Goal: Task Accomplishment & Management: Manage account settings

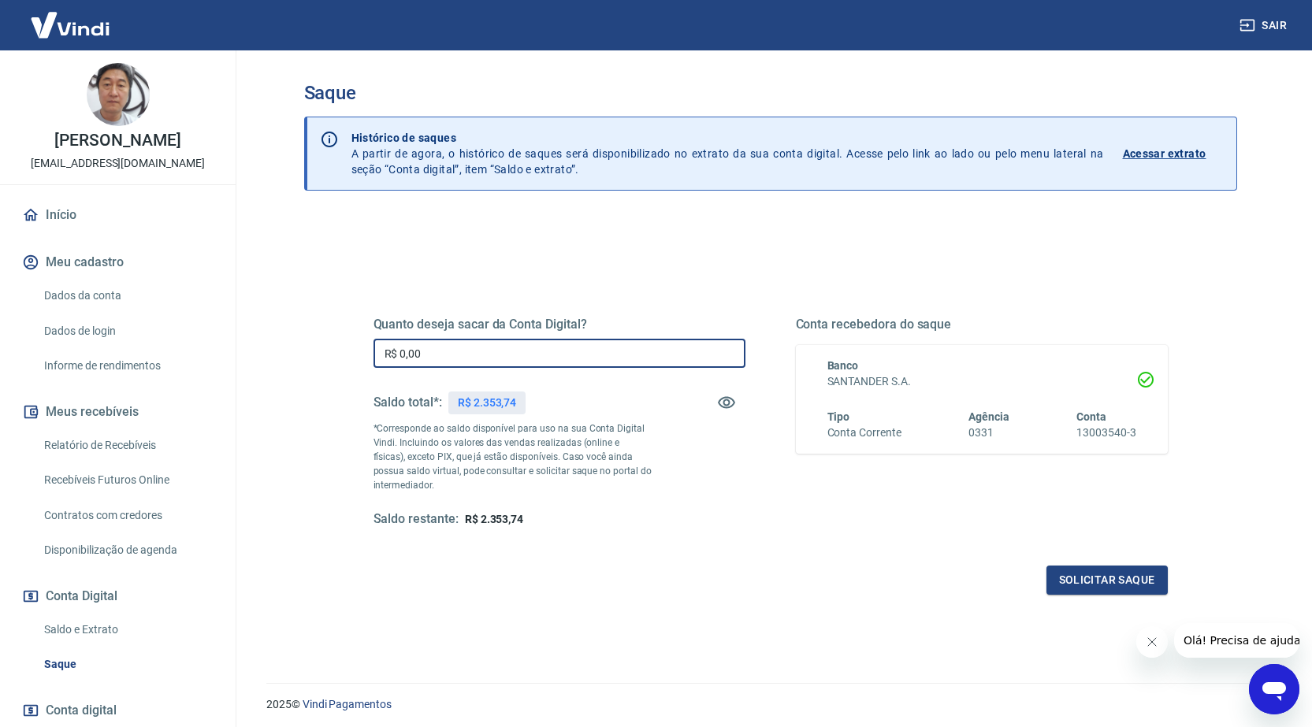
click at [500, 353] on input "R$ 0,00" at bounding box center [559, 353] width 372 height 29
type input "R$ 2.353,01"
click at [1105, 578] on button "Solicitar saque" at bounding box center [1106, 580] width 121 height 29
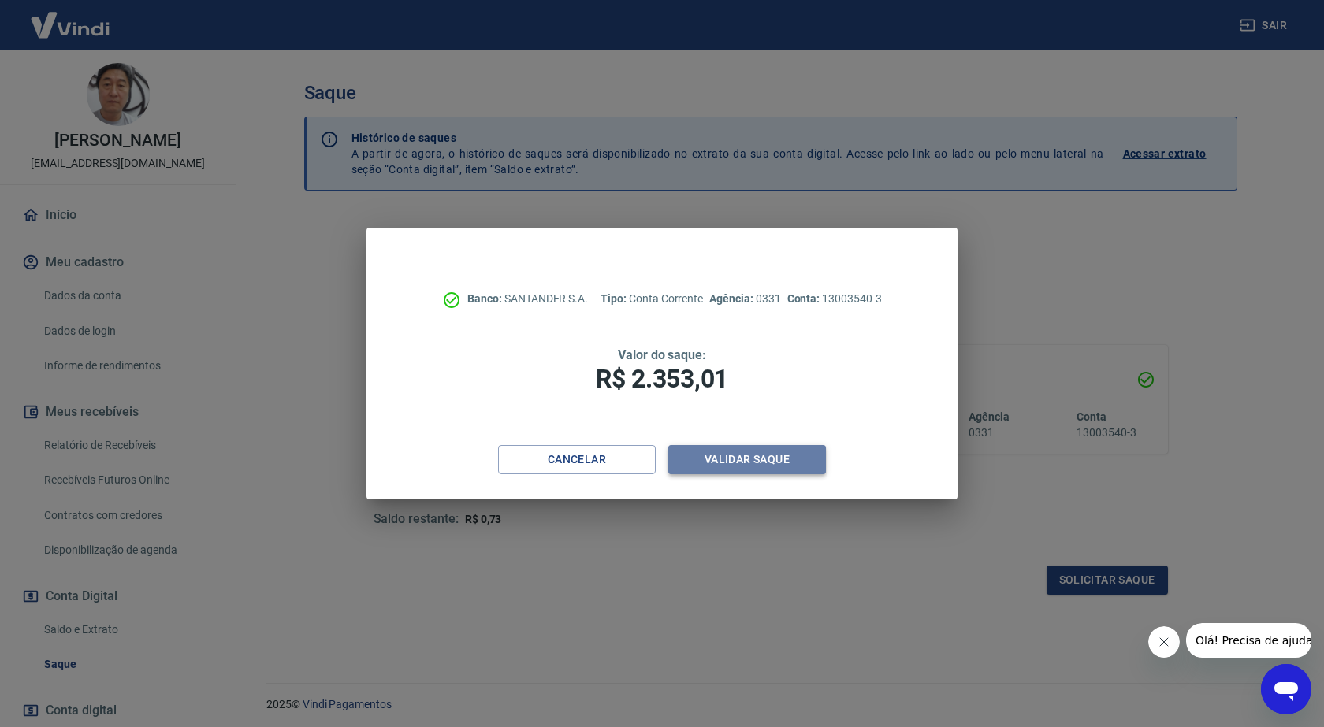
click at [741, 463] on button "Validar saque" at bounding box center [747, 459] width 158 height 29
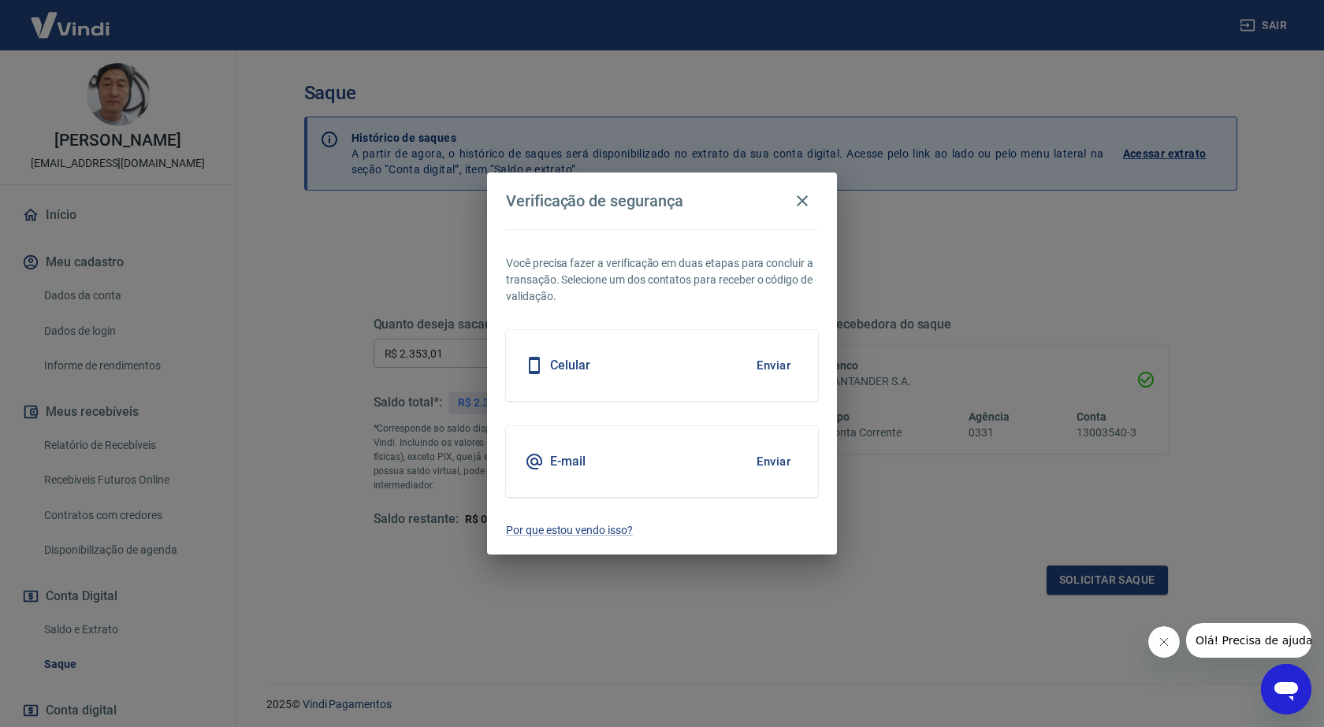
click at [778, 363] on button "Enviar" at bounding box center [773, 365] width 51 height 33
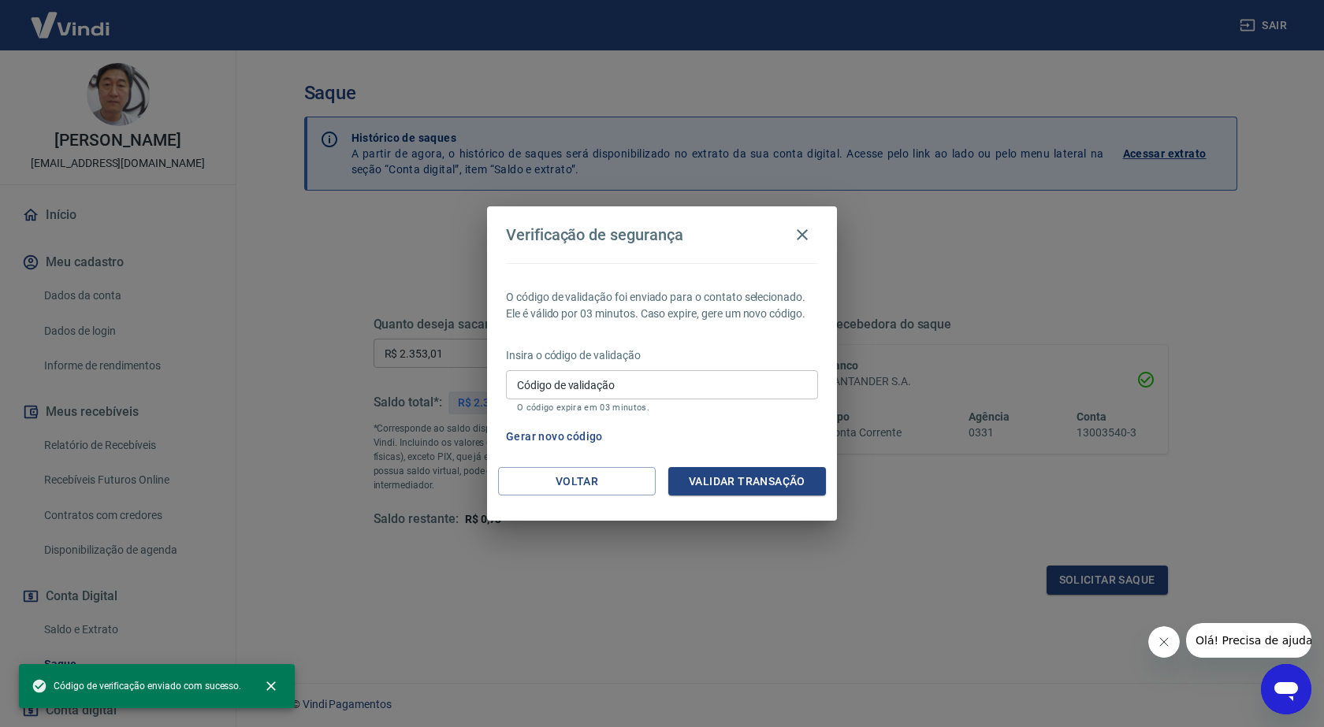
click at [745, 392] on input "Código de validação" at bounding box center [662, 384] width 312 height 29
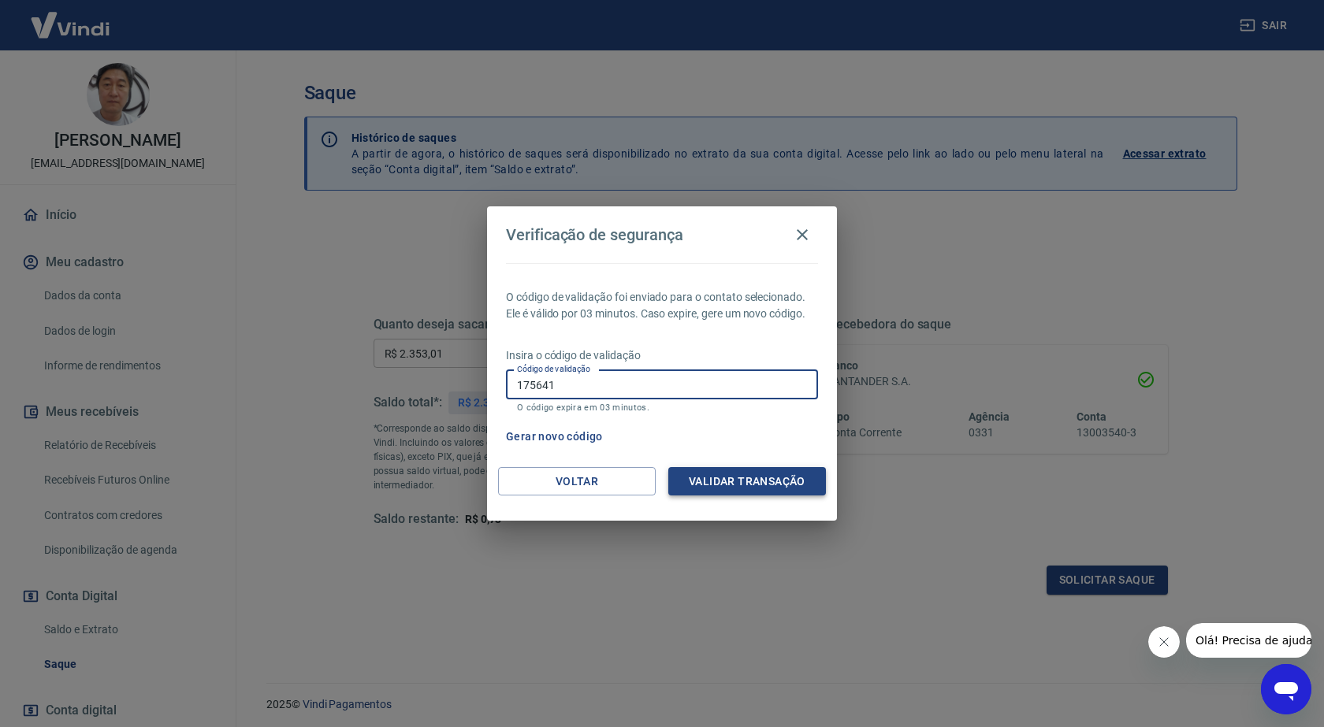
type input "175641"
click at [759, 488] on button "Validar transação" at bounding box center [747, 481] width 158 height 29
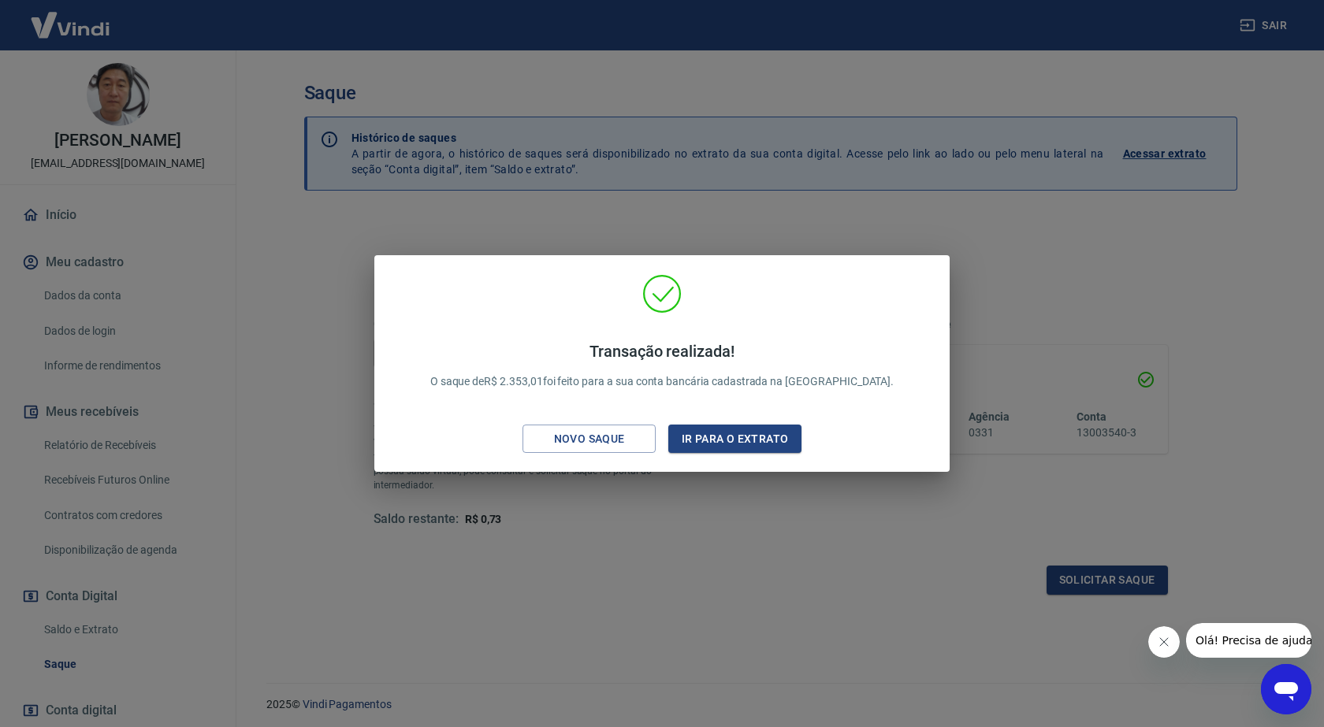
click at [1162, 637] on icon "Fechar mensagem da empresa" at bounding box center [1163, 642] width 13 height 13
